Goal: Task Accomplishment & Management: Complete application form

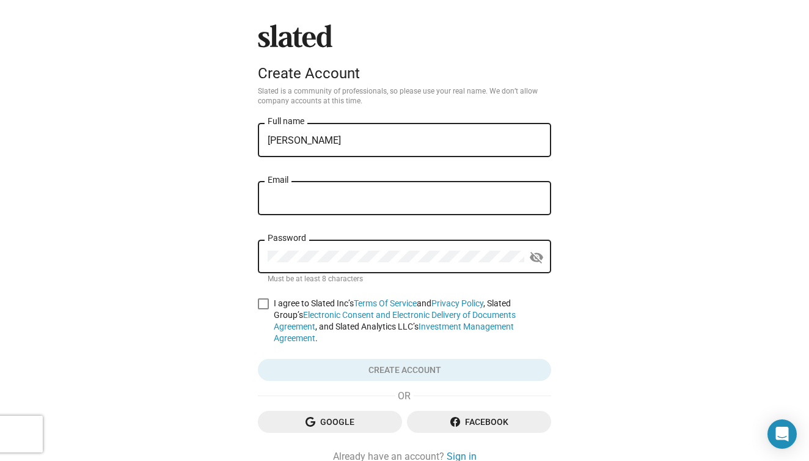
type input "[PERSON_NAME]"
type input "hannah@meta-max.com"
click at [262, 304] on span at bounding box center [263, 303] width 11 height 11
click at [263, 309] on input "I agree to Slated Inc’s Terms Of Service and Privacy Policy , Slated Group’s El…" at bounding box center [263, 309] width 1 height 1
checkbox input "true"
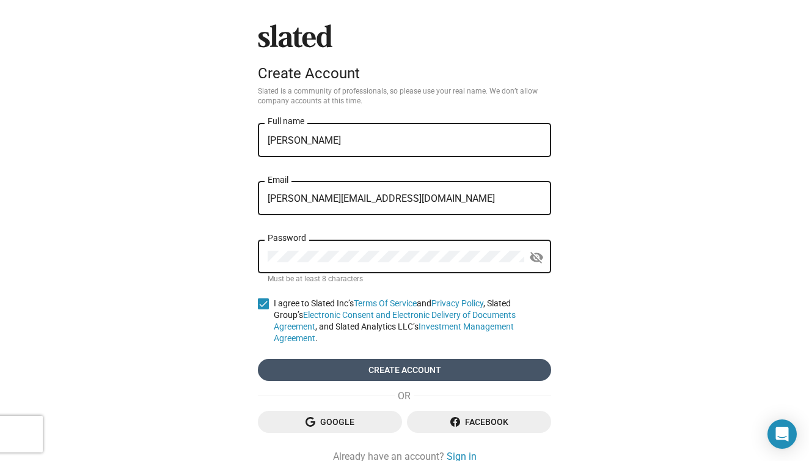
click at [359, 372] on span "Create account" at bounding box center [405, 370] width 274 height 22
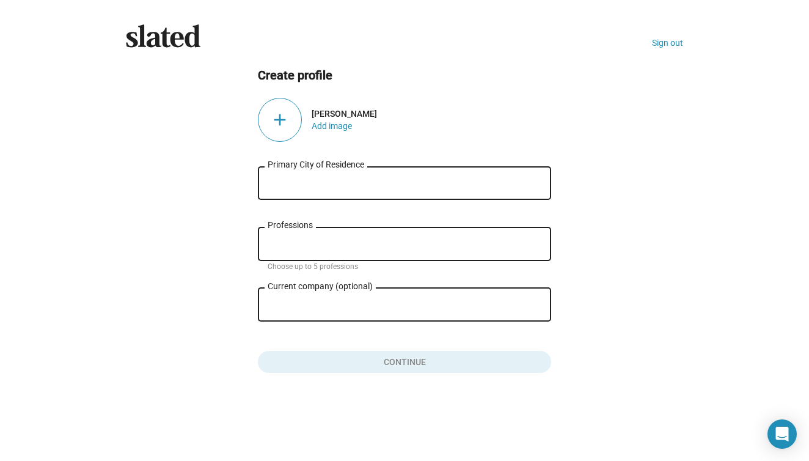
click at [479, 188] on input "Primary City of Residence" at bounding box center [405, 183] width 274 height 11
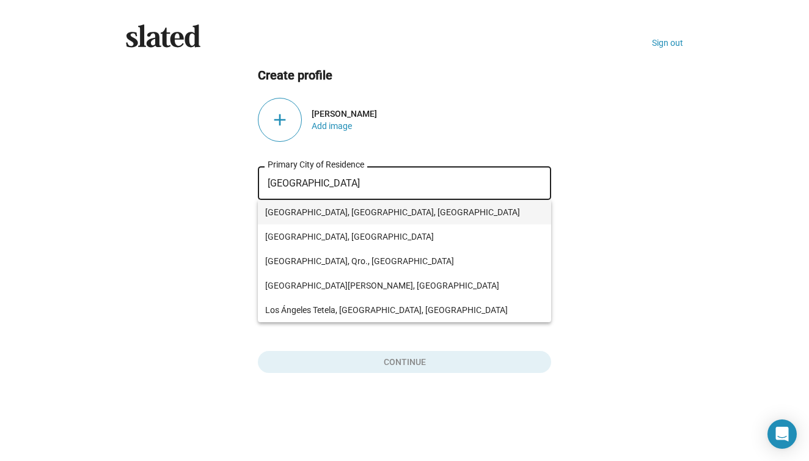
drag, startPoint x: 479, startPoint y: 188, endPoint x: 450, endPoint y: 216, distance: 39.8
click at [450, 216] on span "Los Angeles, CA, USA" at bounding box center [404, 212] width 279 height 24
type input "Los Angeles, CA, USA"
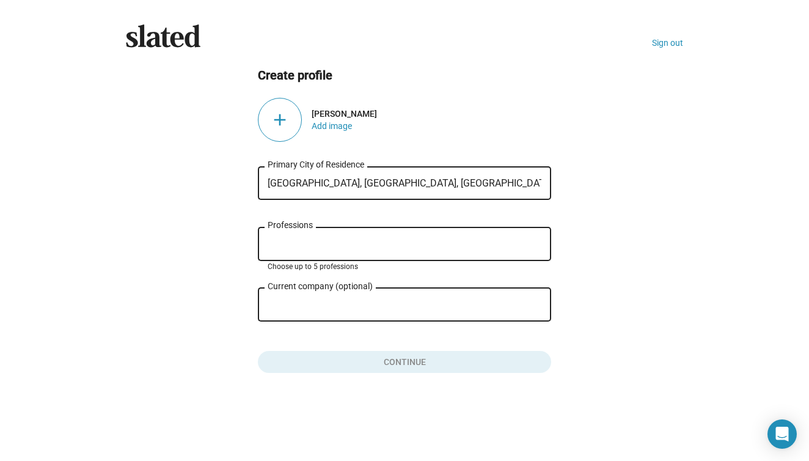
click at [424, 249] on input "Professions" at bounding box center [407, 244] width 274 height 11
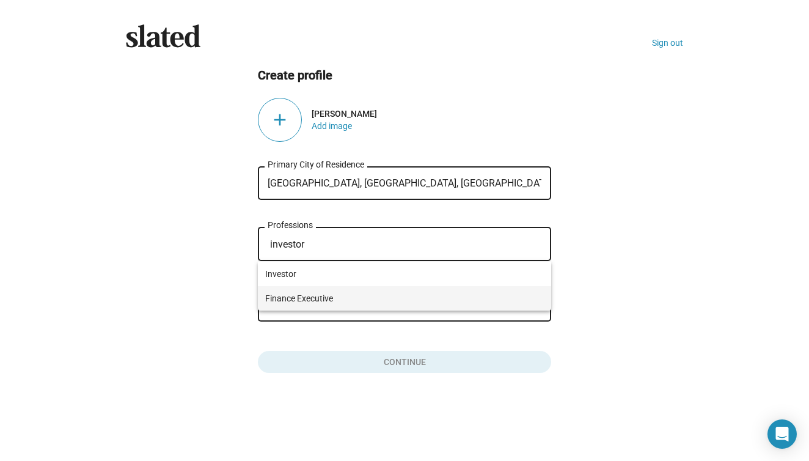
type input "investor"
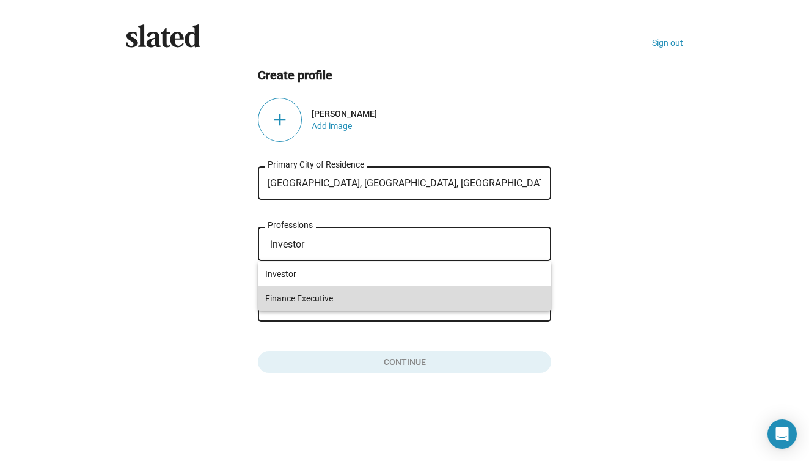
click at [492, 299] on span "Finance Executive" at bounding box center [404, 298] width 279 height 24
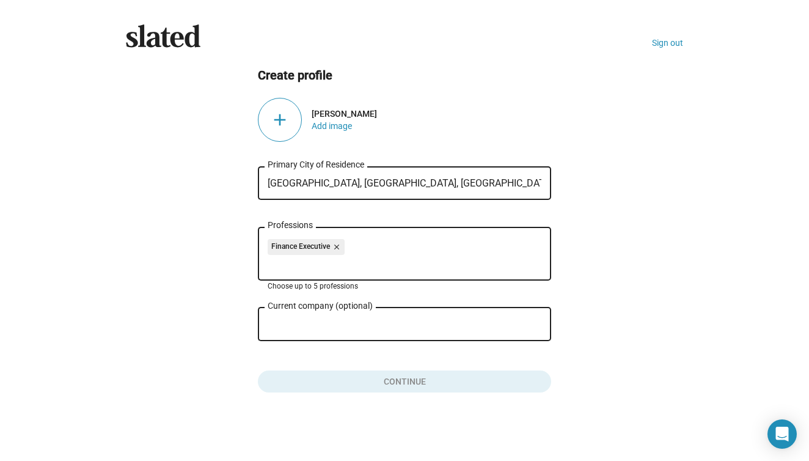
click at [510, 326] on input "Current company (optional)" at bounding box center [396, 324] width 257 height 11
click at [488, 383] on button "Click here to validate form" at bounding box center [404, 378] width 293 height 27
click at [282, 127] on div "add" at bounding box center [280, 120] width 44 height 44
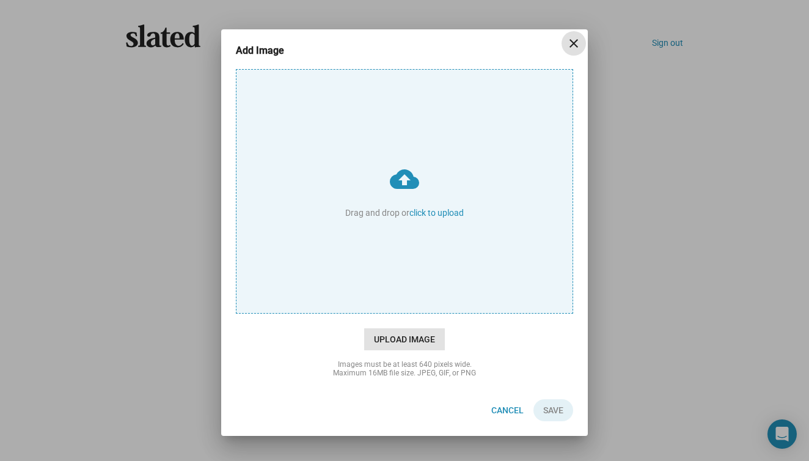
click at [422, 337] on span "Upload Image" at bounding box center [404, 339] width 81 height 22
click at [422, 313] on input "cloud_upload Drag and drop or click to upload" at bounding box center [405, 191] width 336 height 243
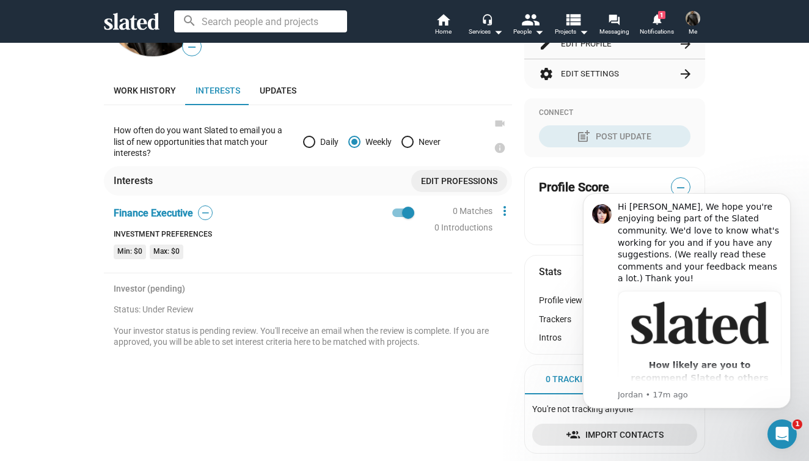
scroll to position [271, 0]
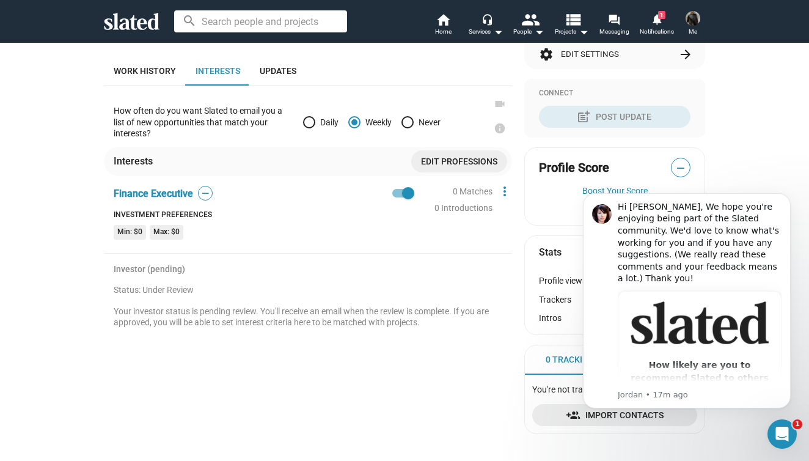
click at [460, 407] on div "— [PERSON_NAME] Finance Executive [GEOGRAPHIC_DATA], [GEOGRAPHIC_DATA], [GEOGRA…" at bounding box center [308, 189] width 408 height 507
click at [569, 28] on mat-icon "view_list" at bounding box center [573, 19] width 18 height 18
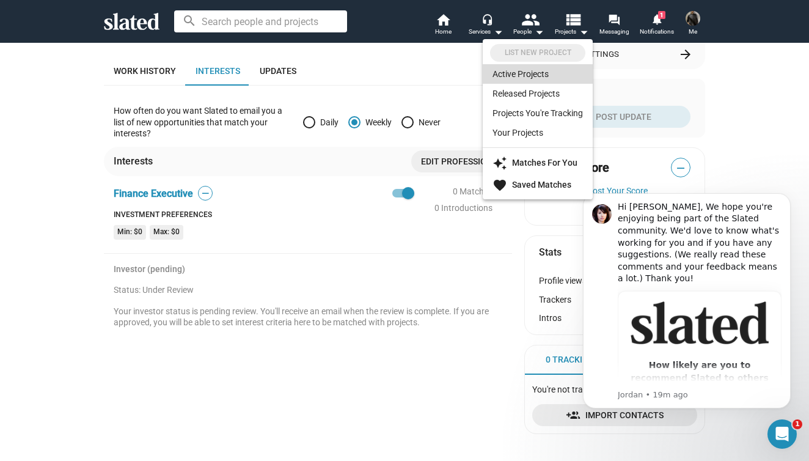
click at [555, 77] on link "Active Projects" at bounding box center [538, 74] width 110 height 20
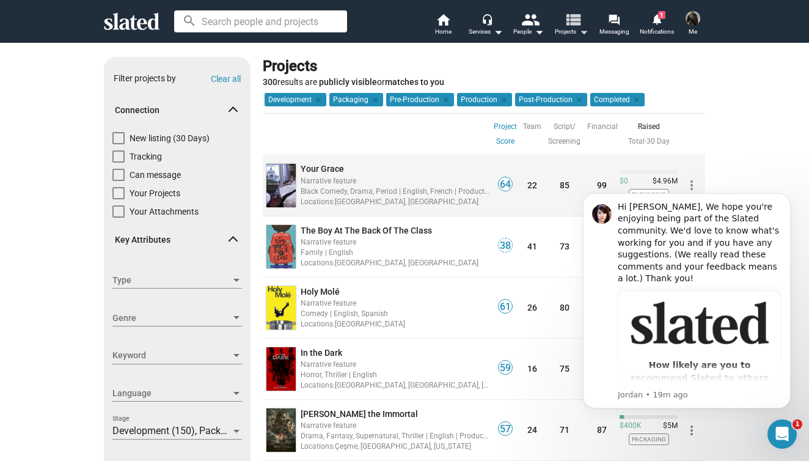
scroll to position [68, 0]
